Goal: Task Accomplishment & Management: Use online tool/utility

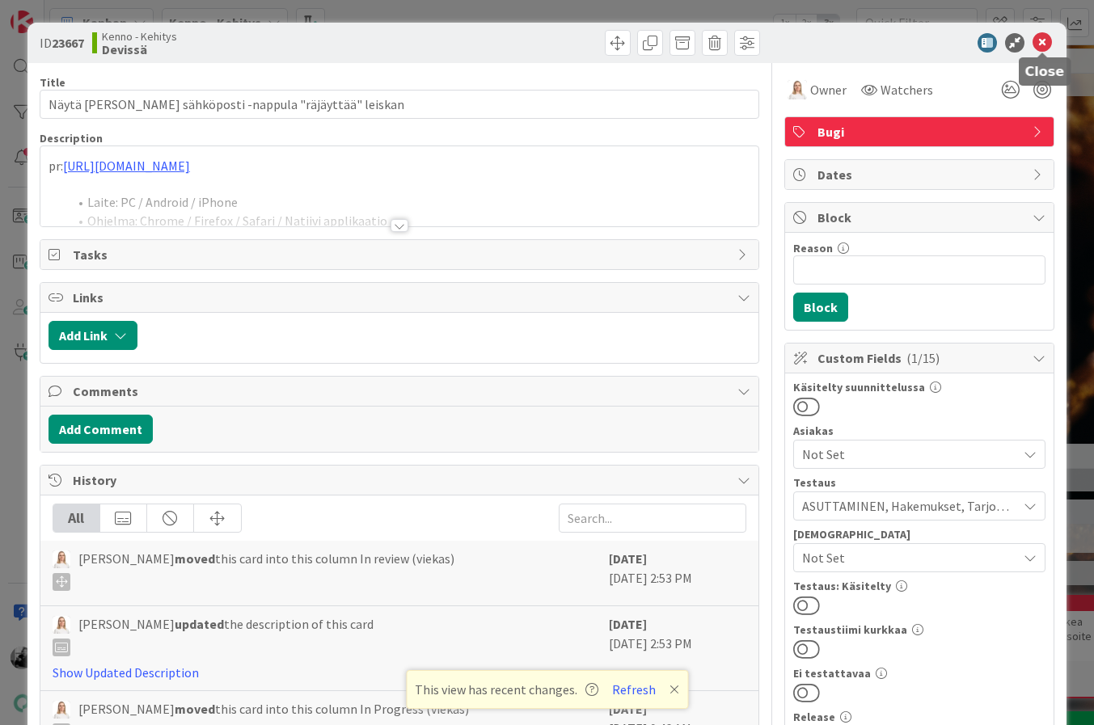
click at [1045, 43] on icon at bounding box center [1041, 42] width 19 height 19
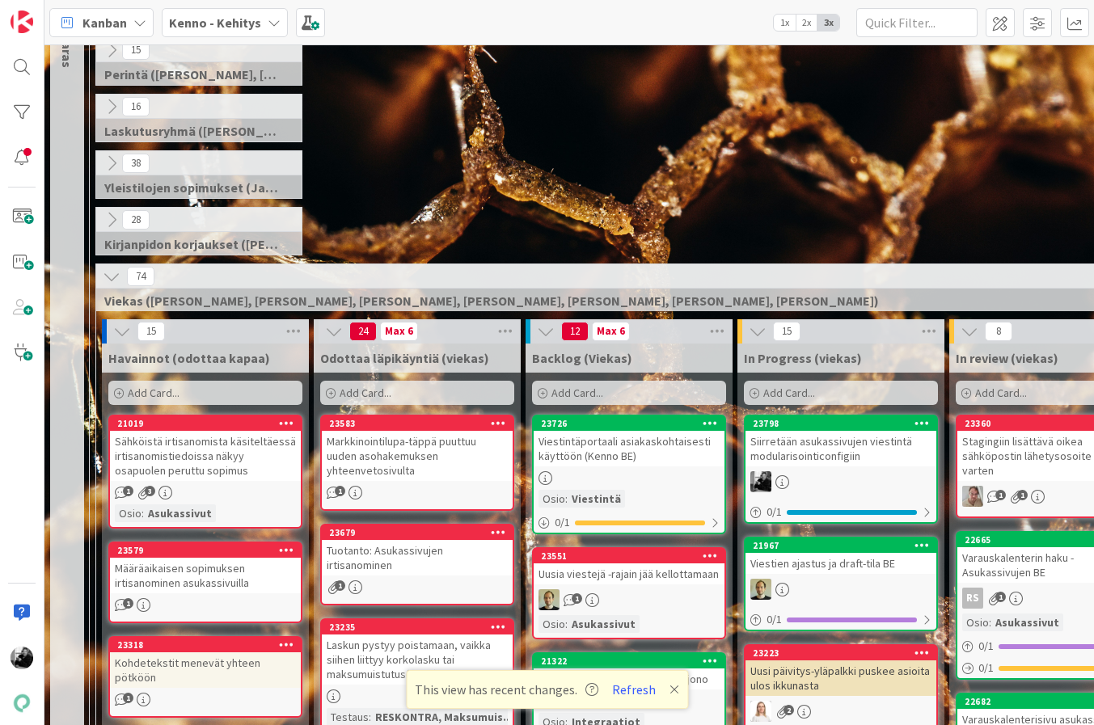
scroll to position [253, 0]
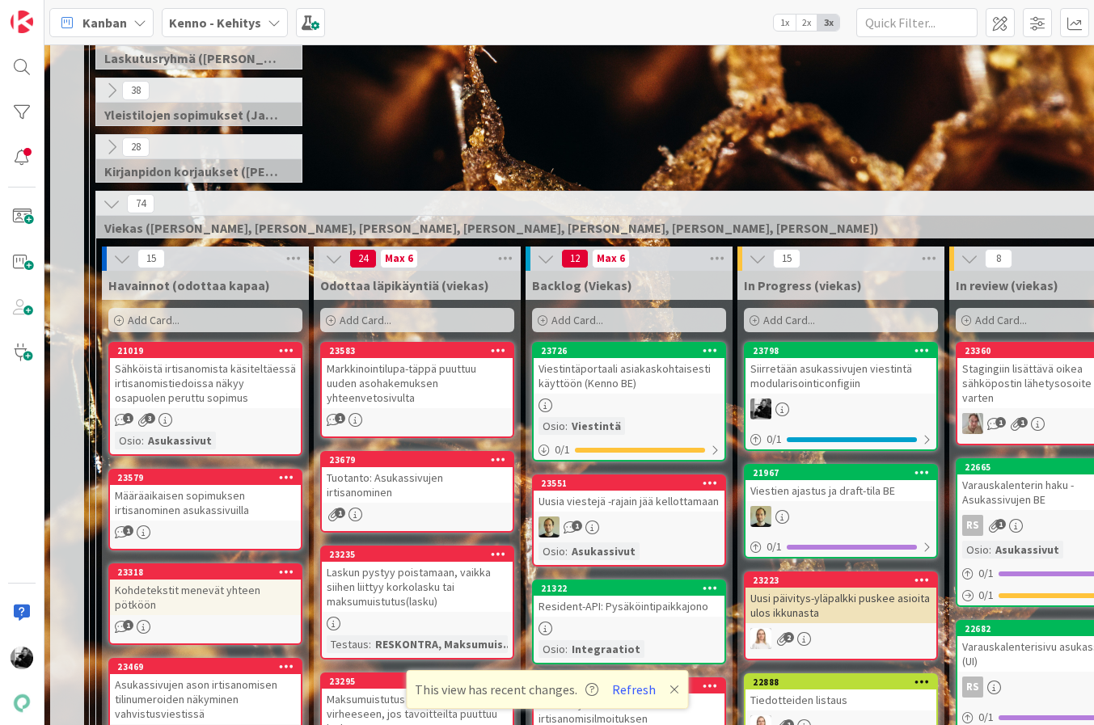
click at [885, 381] on div "Siirretään asukassivujen viestintä modularisointiconfigiin" at bounding box center [840, 376] width 191 height 36
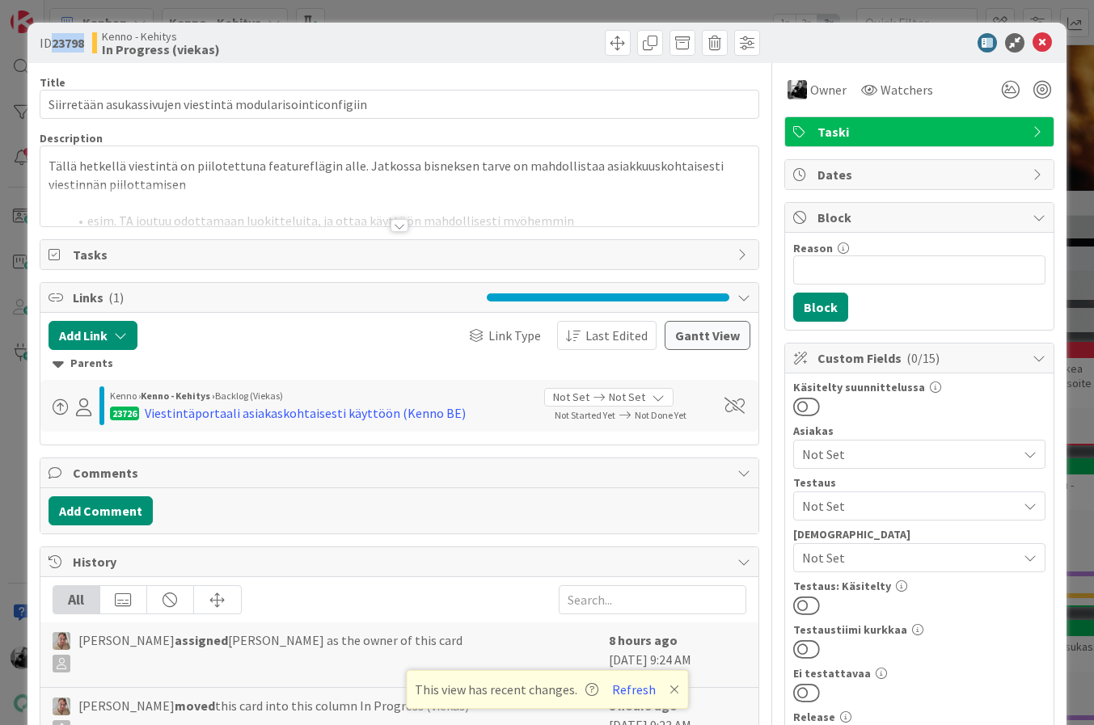
drag, startPoint x: 89, startPoint y: 41, endPoint x: 53, endPoint y: 40, distance: 35.6
click at [53, 40] on div "ID 23798 [PERSON_NAME] In Progress (viekas)" at bounding box center [218, 43] width 357 height 26
copy b "23798"
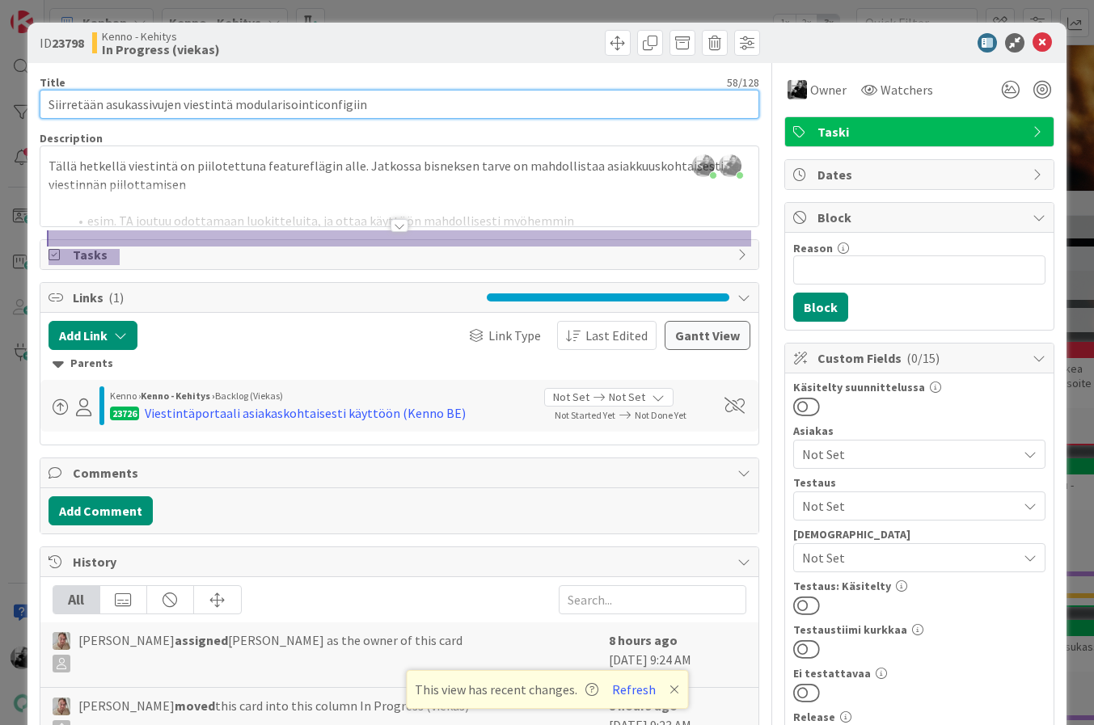
click at [397, 105] on input "Siirretään asukassivujen viestintä modularisointiconfigiin" at bounding box center [400, 104] width 720 height 29
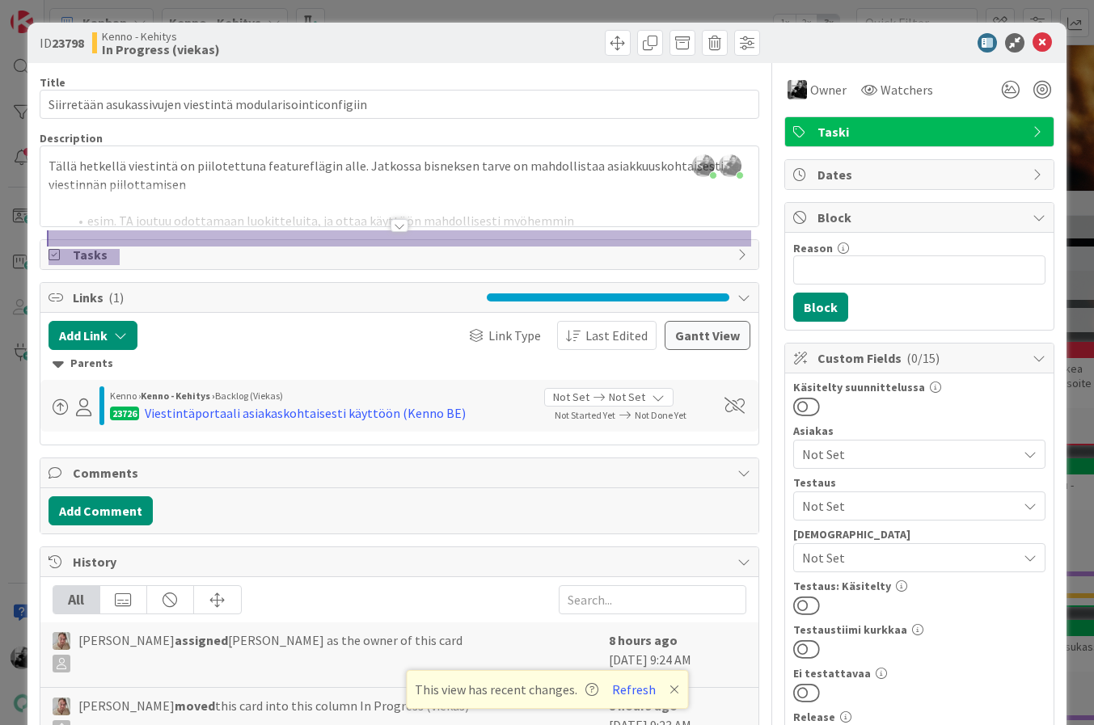
click at [398, 227] on div at bounding box center [400, 225] width 18 height 13
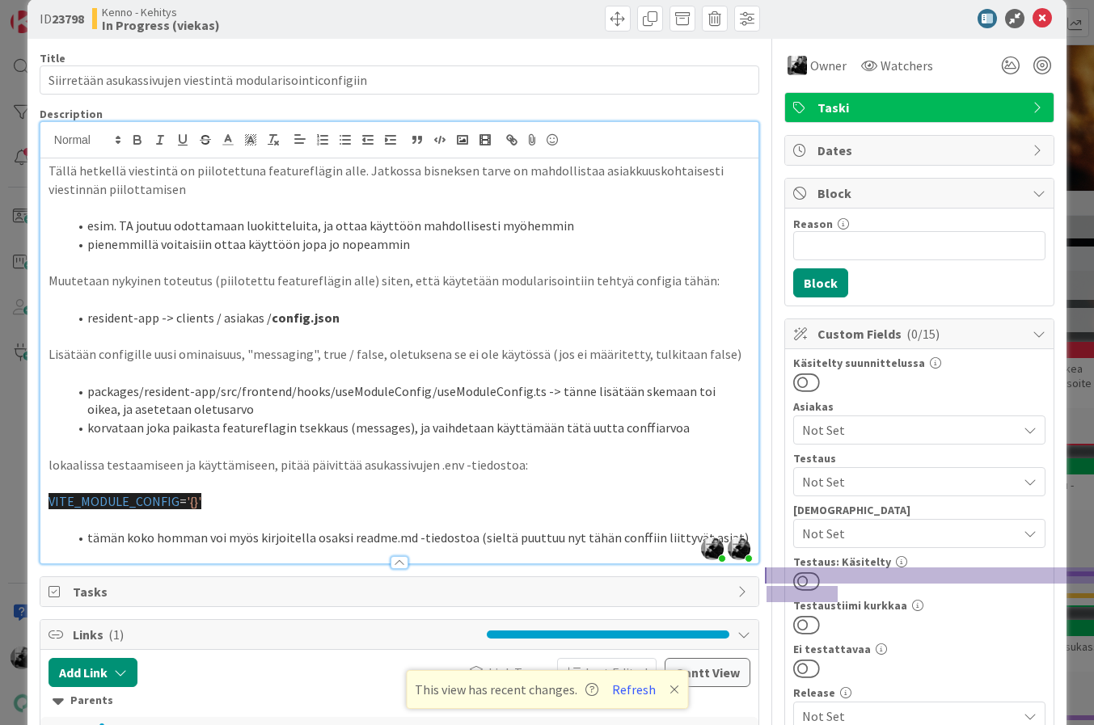
scroll to position [40, 0]
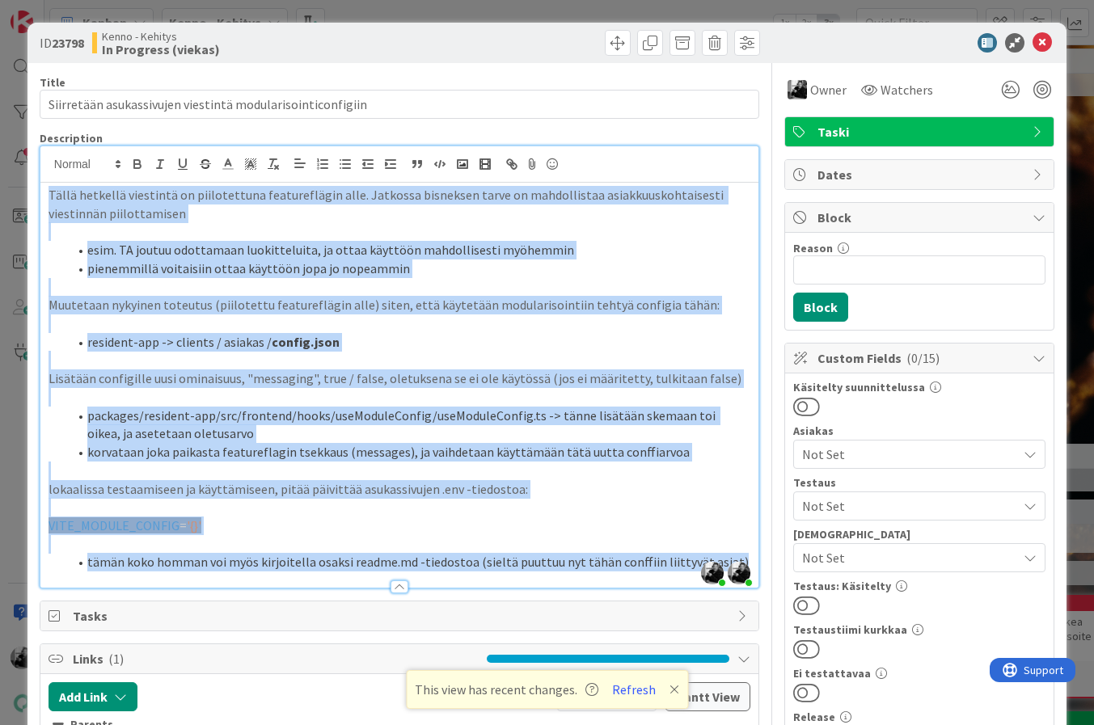
scroll to position [210, 0]
